Goal: Contribute content: Add original content to the website for others to see

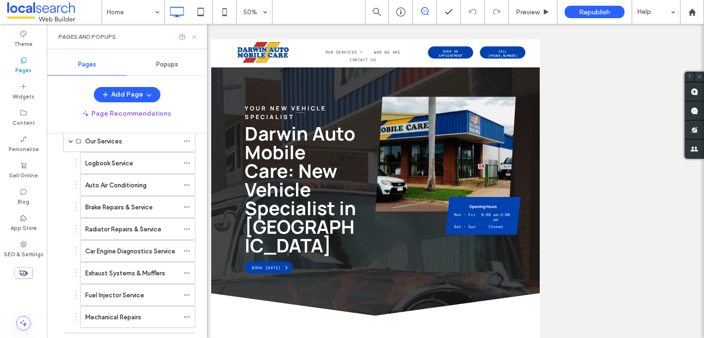
click at [191, 39] on div at bounding box center [188, 37] width 19 height 7
click at [192, 37] on icon at bounding box center [194, 37] width 7 height 7
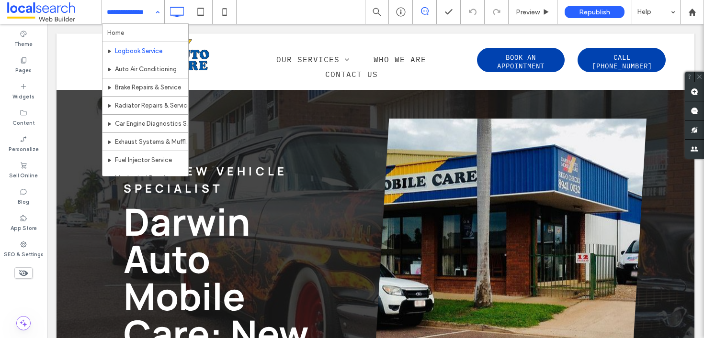
click at [147, 14] on input at bounding box center [131, 12] width 48 height 24
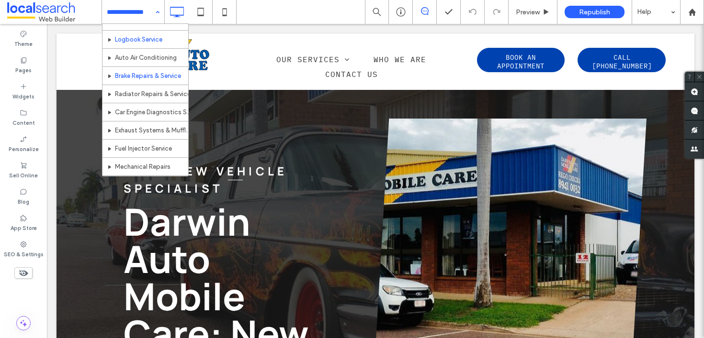
scroll to position [33, 0]
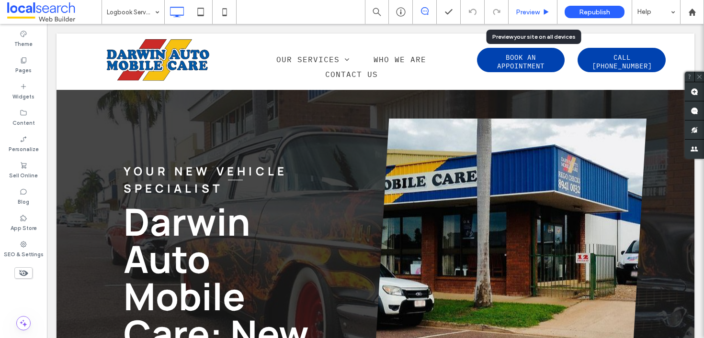
click at [530, 8] on span "Preview" at bounding box center [528, 12] width 24 height 8
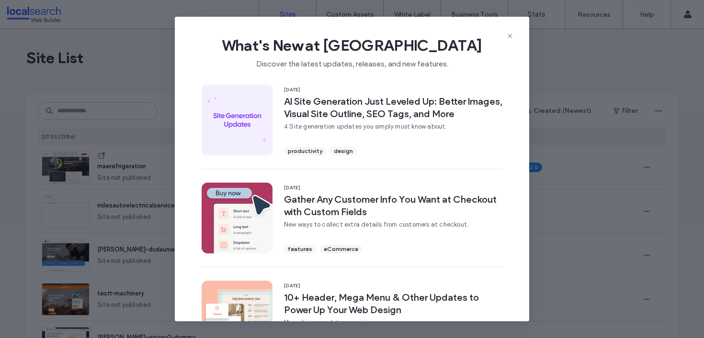
click at [502, 38] on span "What's New at [GEOGRAPHIC_DATA]" at bounding box center [352, 45] width 324 height 19
click at [507, 35] on icon at bounding box center [510, 36] width 8 height 8
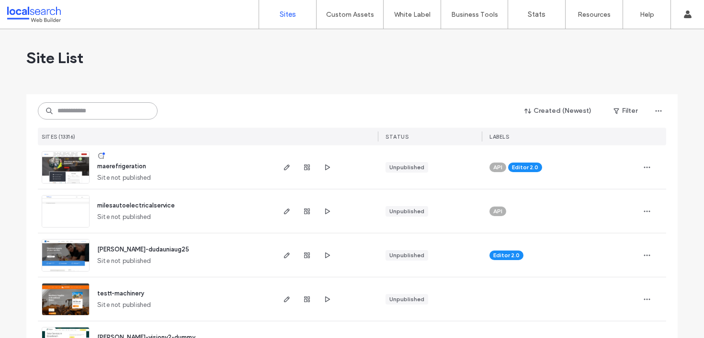
click at [98, 119] on input at bounding box center [98, 110] width 120 height 17
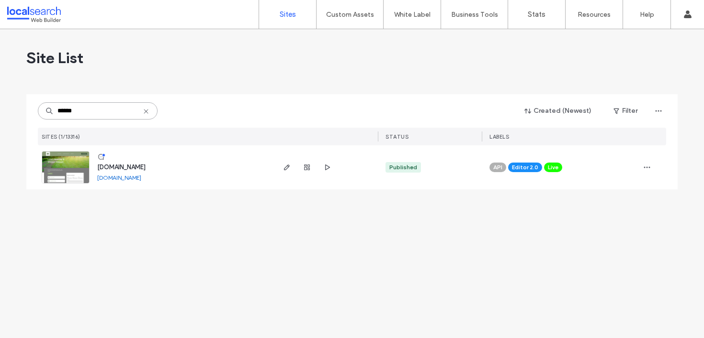
type input "******"
click at [115, 169] on span "[DOMAIN_NAME]" at bounding box center [121, 167] width 48 height 7
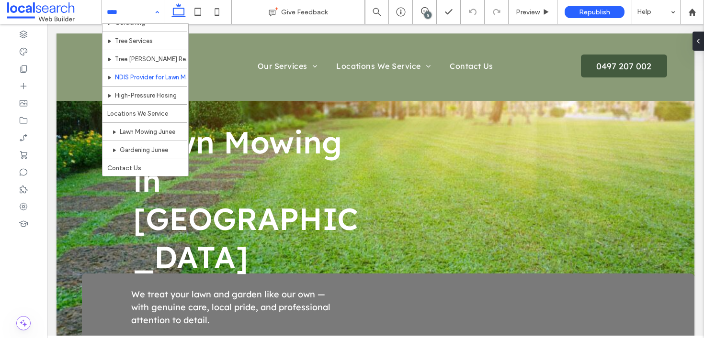
scroll to position [70, 0]
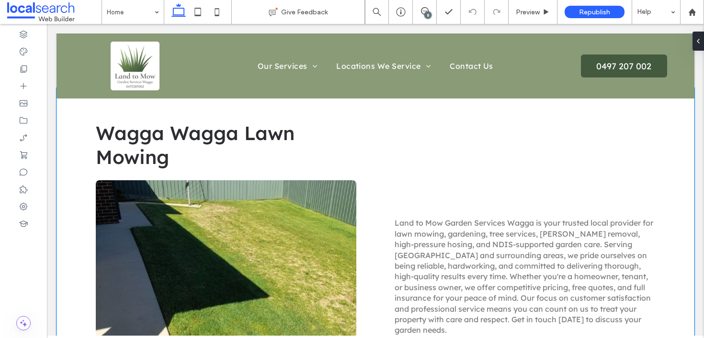
scroll to position [546, 0]
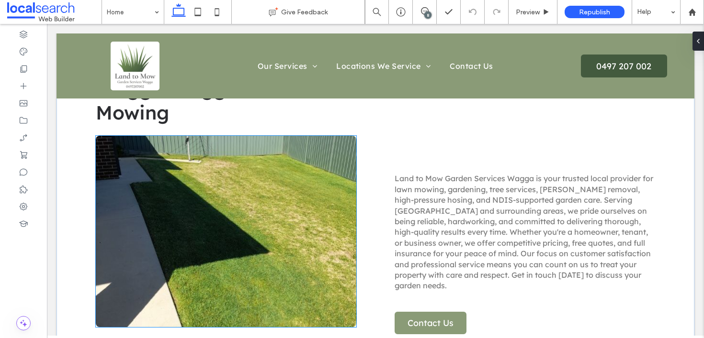
click at [215, 161] on link at bounding box center [226, 232] width 260 height 192
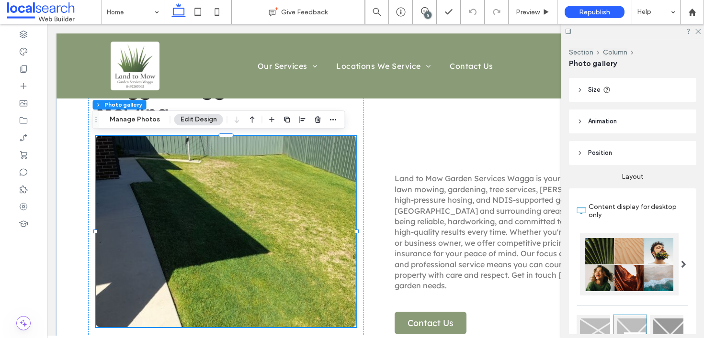
scroll to position [84, 0]
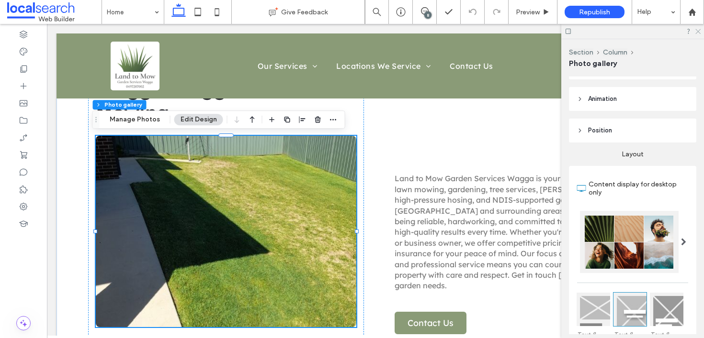
click at [699, 32] on icon at bounding box center [697, 31] width 6 height 6
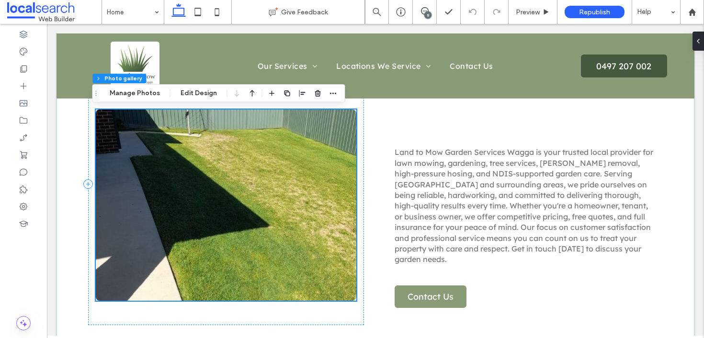
scroll to position [581, 0]
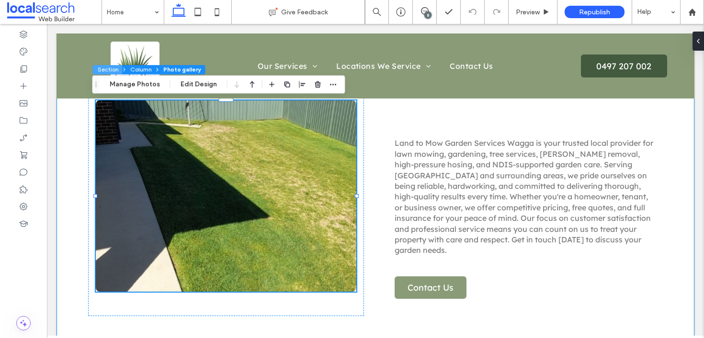
click at [103, 71] on button "Section" at bounding box center [108, 70] width 30 height 10
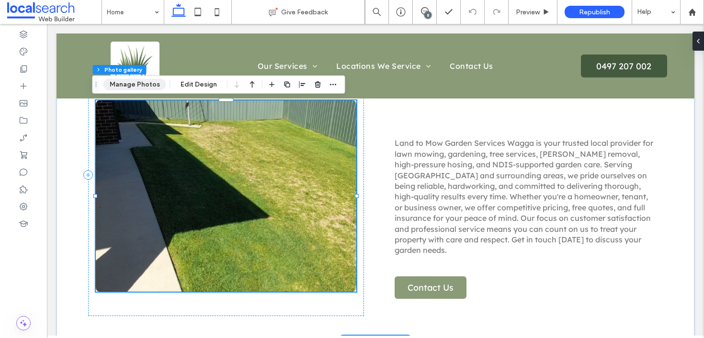
click at [140, 82] on button "Manage Photos" at bounding box center [134, 84] width 63 height 11
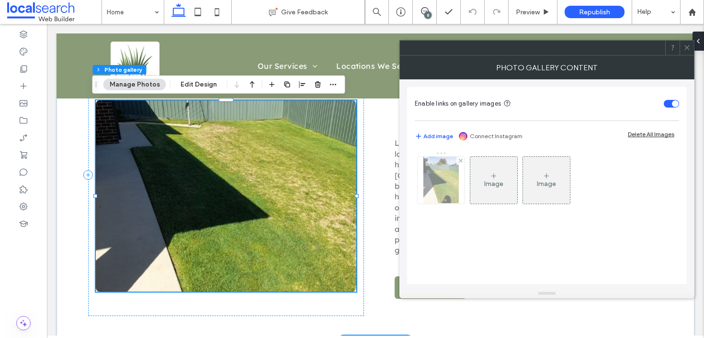
click at [457, 197] on img at bounding box center [440, 180] width 35 height 47
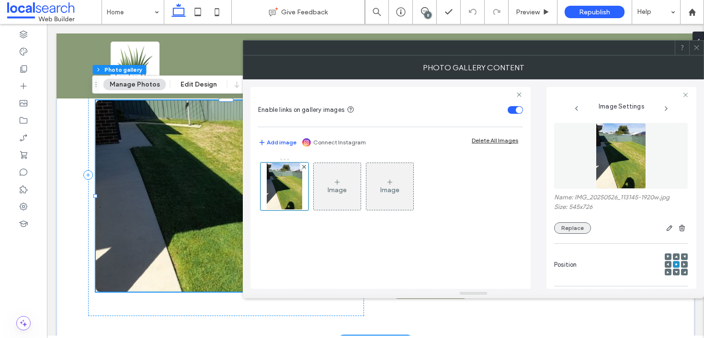
scroll to position [2, 0]
click at [581, 228] on button "Replace" at bounding box center [572, 227] width 37 height 11
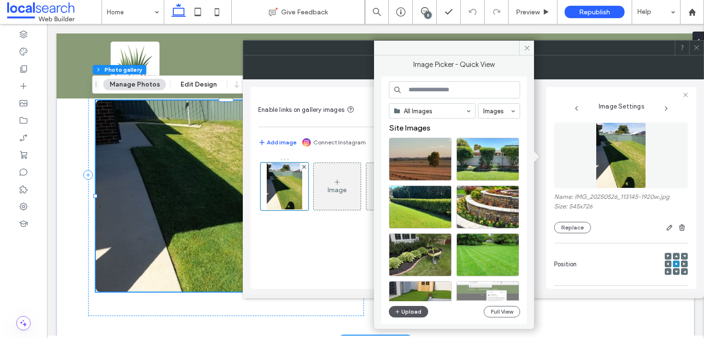
click at [411, 316] on button "Upload" at bounding box center [408, 311] width 39 height 11
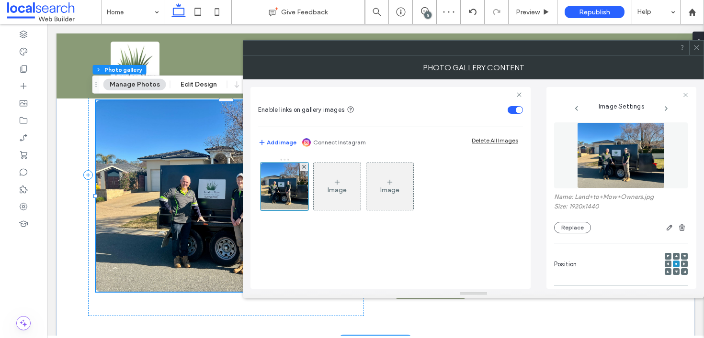
click at [697, 48] on icon at bounding box center [696, 47] width 7 height 7
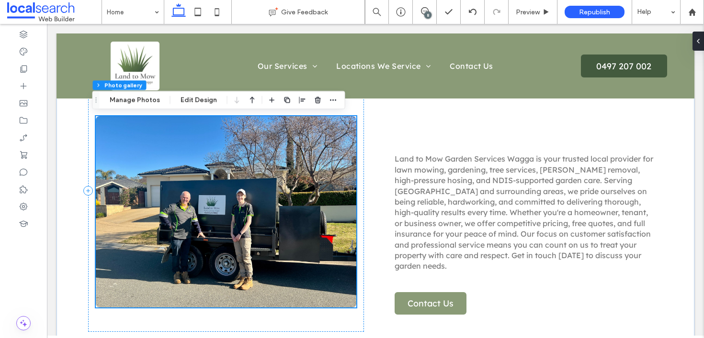
scroll to position [565, 0]
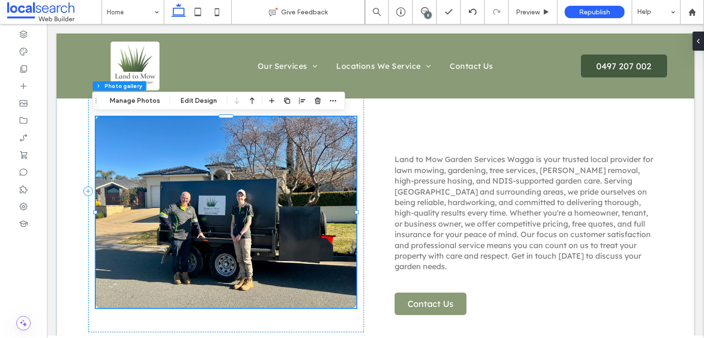
click at [234, 151] on link at bounding box center [226, 213] width 260 height 192
click at [141, 101] on button "Manage Photos" at bounding box center [134, 100] width 63 height 11
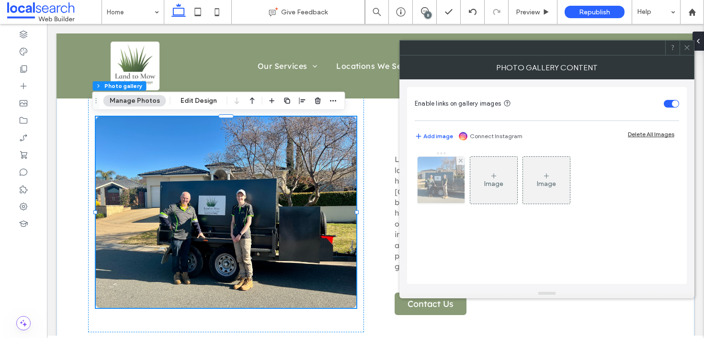
click at [427, 168] on img at bounding box center [441, 180] width 63 height 47
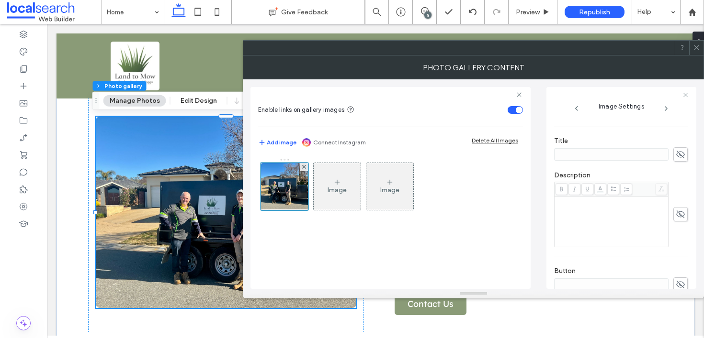
scroll to position [303, 0]
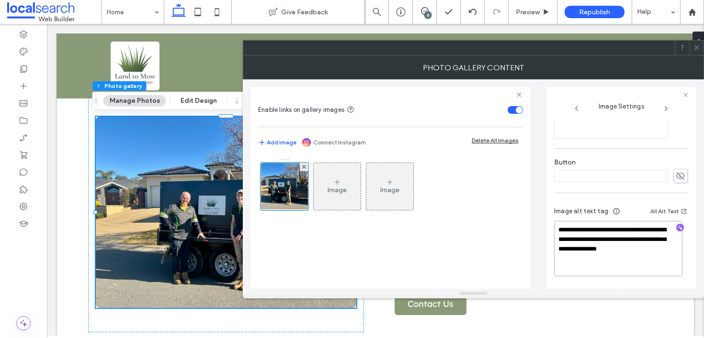
click at [614, 228] on textarea "**********" at bounding box center [618, 249] width 128 height 56
drag, startPoint x: 605, startPoint y: 239, endPoint x: 552, endPoint y: 232, distance: 53.6
click at [552, 232] on div "**********" at bounding box center [621, 188] width 150 height 202
type textarea "**********"
click at [699, 49] on icon at bounding box center [696, 47] width 7 height 7
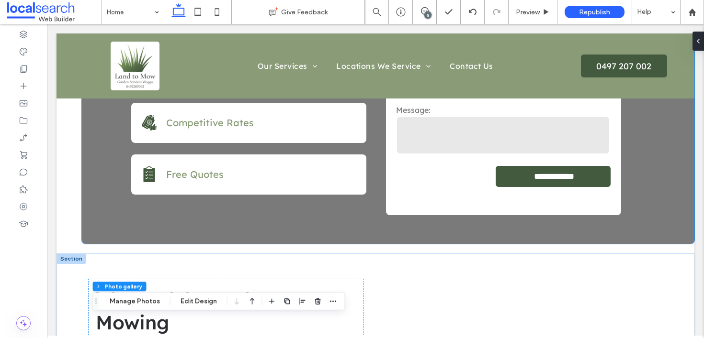
scroll to position [430, 0]
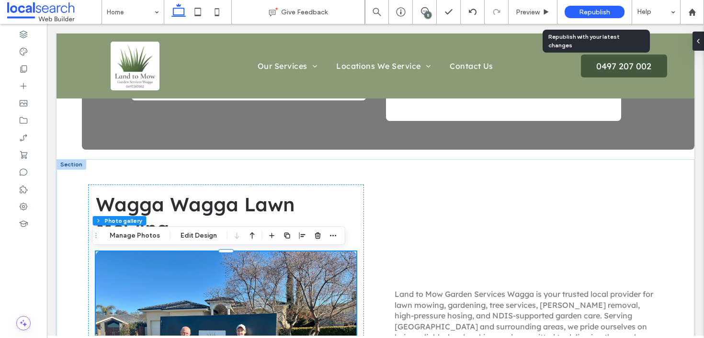
click at [593, 12] on span "Republish" at bounding box center [594, 12] width 31 height 8
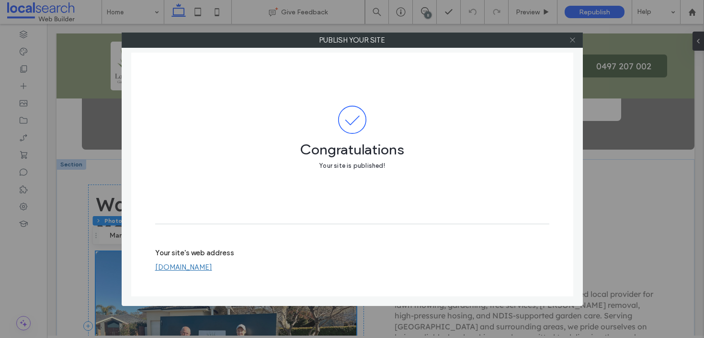
click at [569, 46] on span at bounding box center [572, 40] width 7 height 14
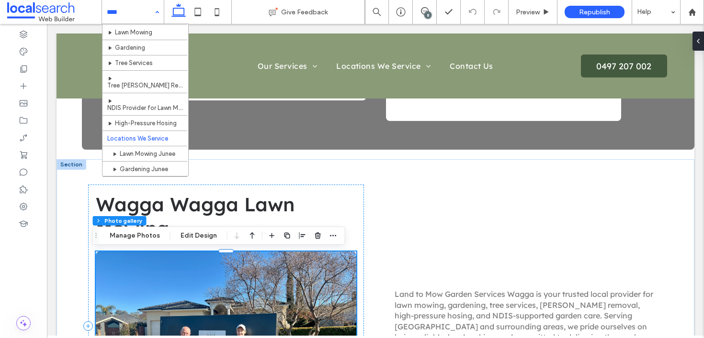
scroll to position [51, 0]
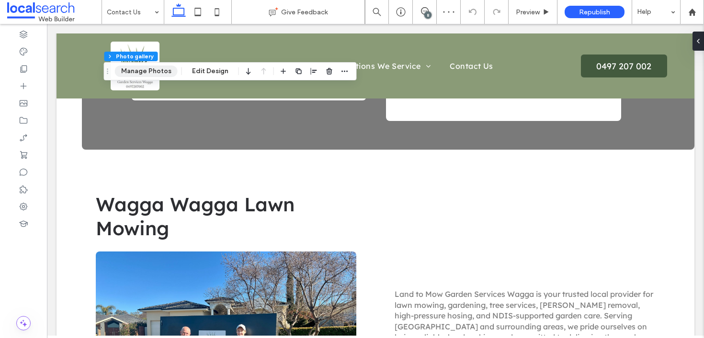
click at [158, 70] on button "Manage Photos" at bounding box center [146, 71] width 63 height 11
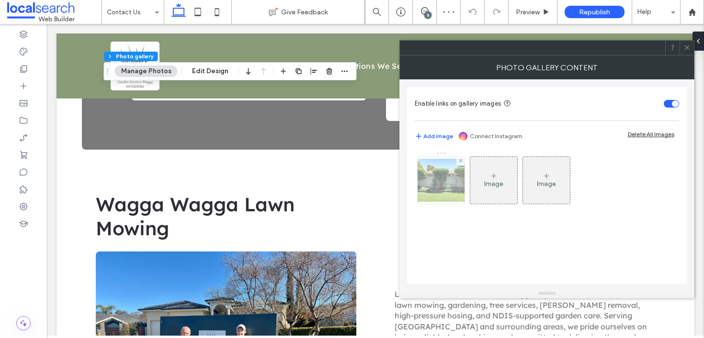
click at [422, 167] on div at bounding box center [440, 180] width 47 height 47
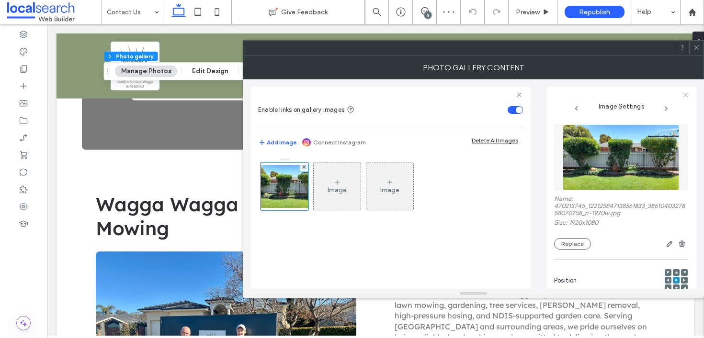
click at [570, 253] on div "Name: 470213745_122125847138561833_3861040327858070758_n-1920w.jpg Size: 1920x1…" at bounding box center [621, 187] width 134 height 135
click at [569, 252] on div "Name: 470213745_122125847138561833_3861040327858070758_n-1920w.jpg Size: 1920x1…" at bounding box center [621, 187] width 134 height 135
click at [568, 248] on button "Replace" at bounding box center [572, 243] width 37 height 11
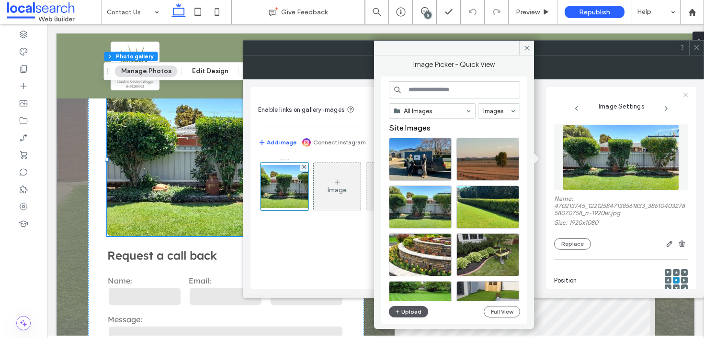
click at [413, 311] on button "Upload" at bounding box center [408, 311] width 39 height 11
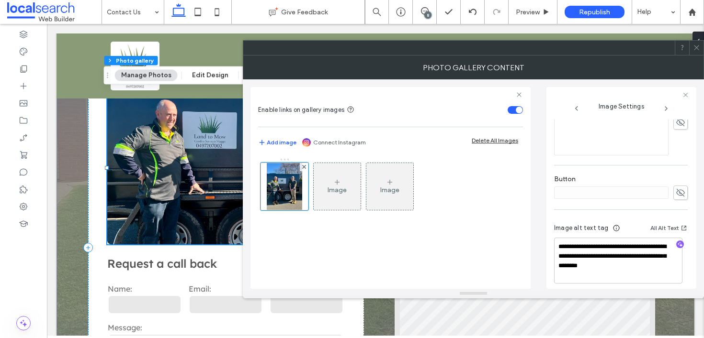
scroll to position [293, 0]
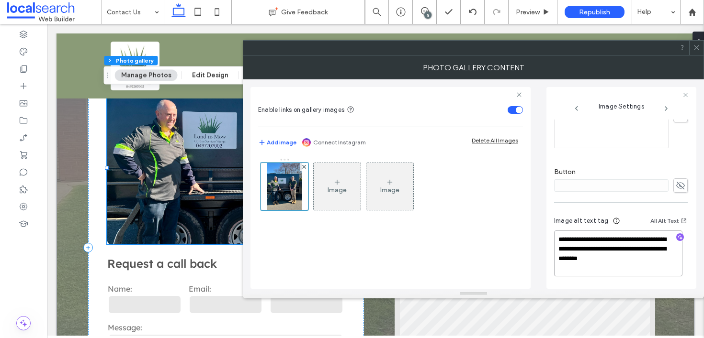
click at [606, 249] on textarea "**********" at bounding box center [618, 254] width 128 height 46
drag, startPoint x: 606, startPoint y: 248, endPoint x: 543, endPoint y: 238, distance: 63.6
click at [543, 238] on div "**********" at bounding box center [473, 184] width 446 height 210
type textarea "**********"
click at [698, 49] on icon at bounding box center [696, 47] width 7 height 7
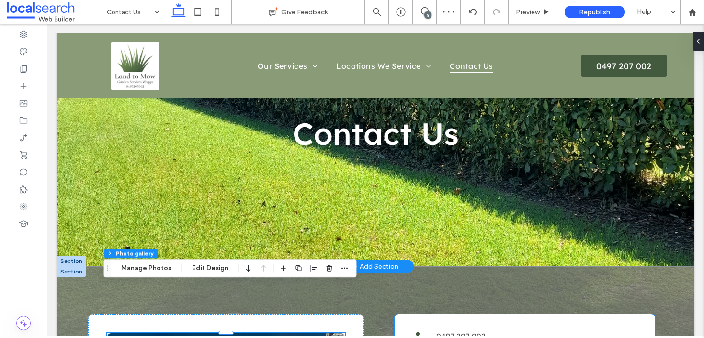
scroll to position [0, 0]
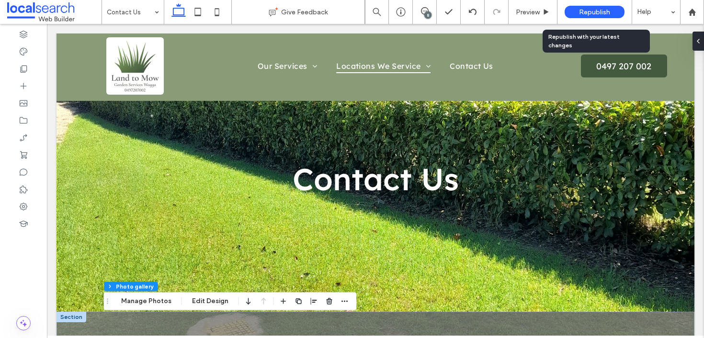
click at [590, 21] on div "Republish" at bounding box center [594, 12] width 60 height 24
click at [590, 14] on span "Republish" at bounding box center [594, 12] width 31 height 8
